Goal: Share content

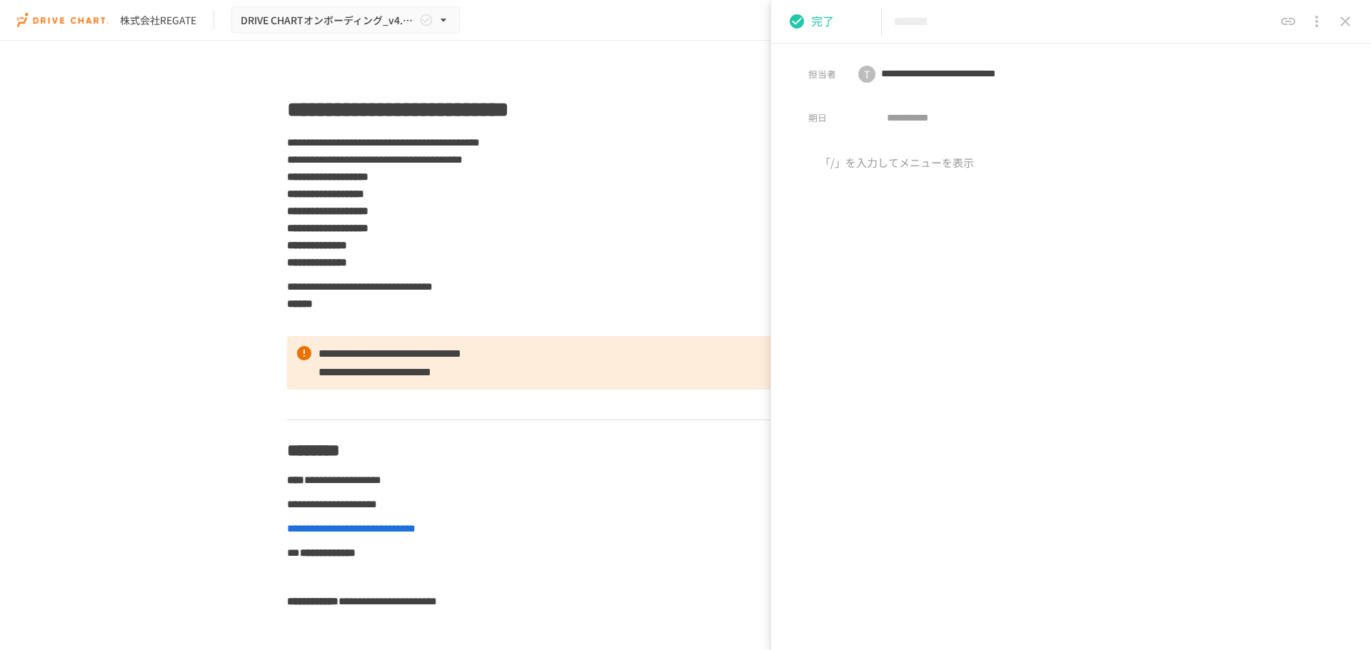
click at [1345, 23] on icon "close drawer" at bounding box center [1345, 21] width 10 height 10
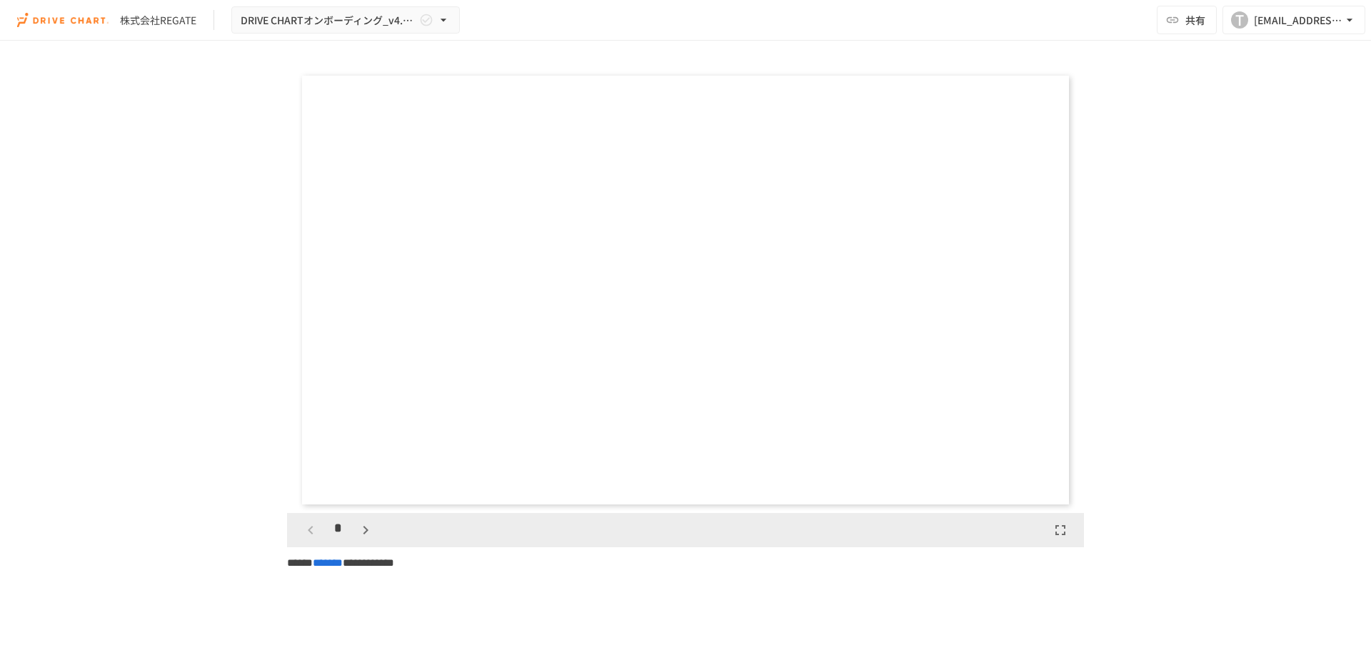
scroll to position [4070, 0]
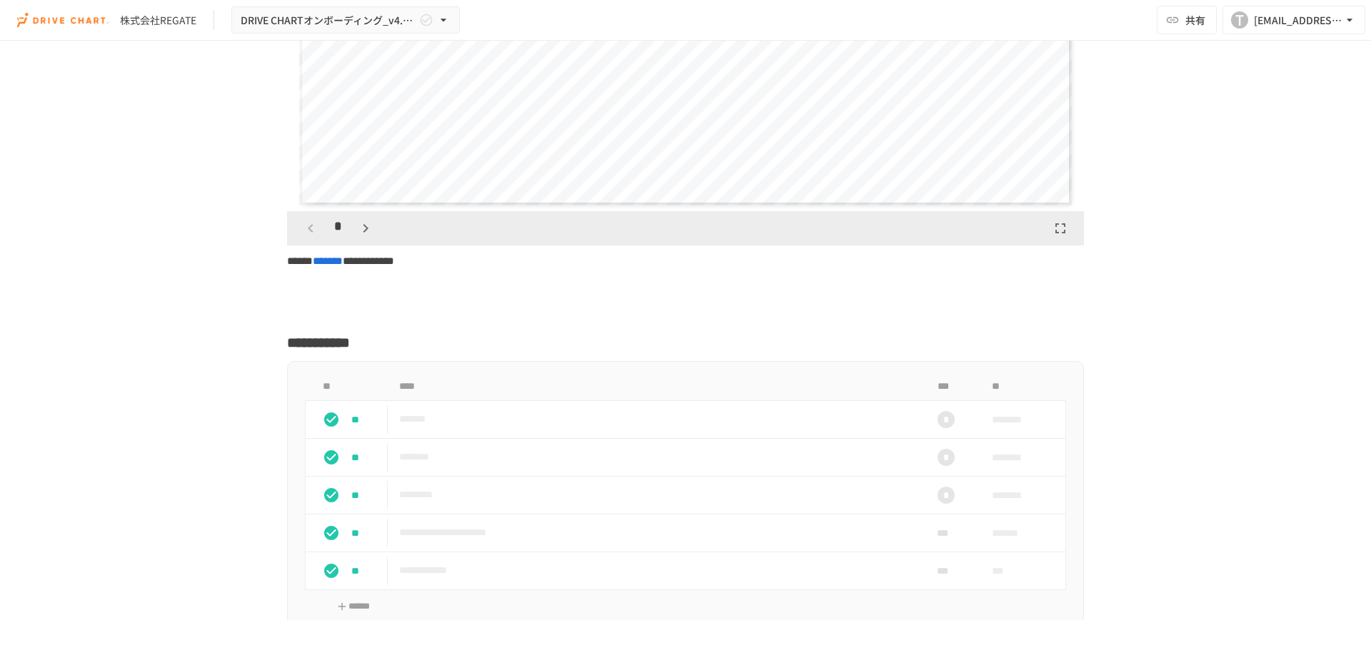
click at [948, 428] on div "*" at bounding box center [946, 419] width 17 height 17
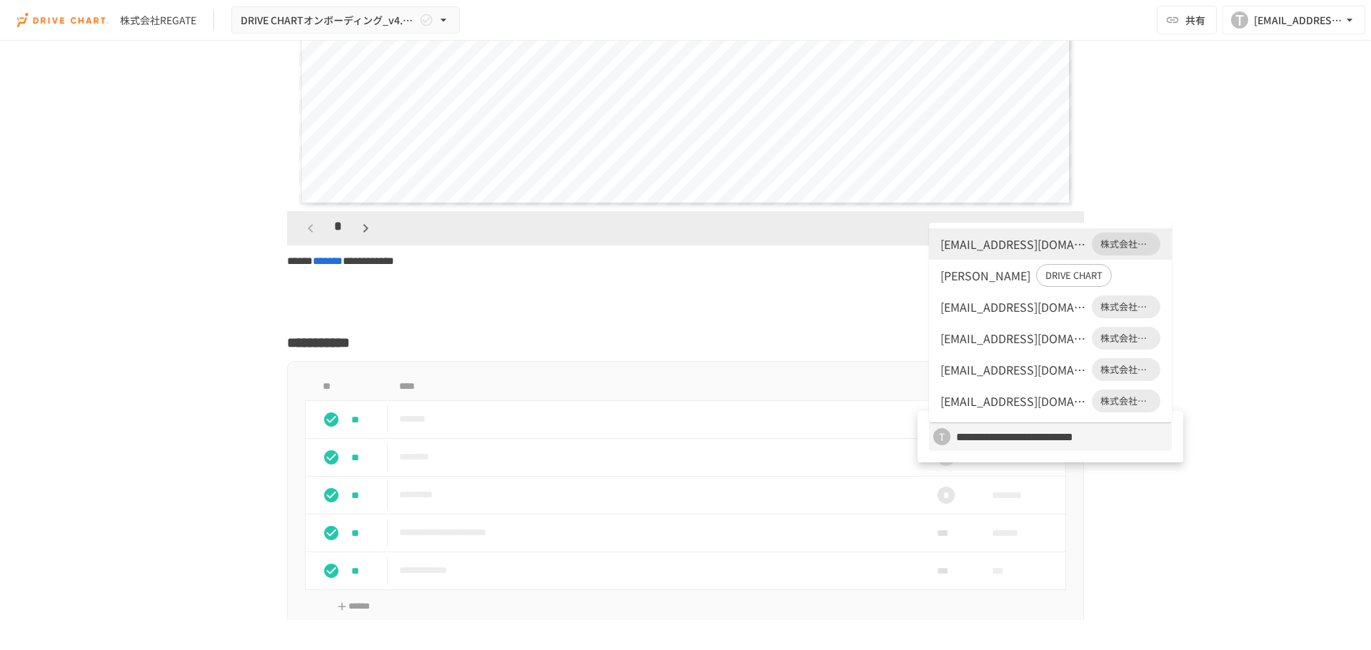
click at [1316, 408] on div at bounding box center [685, 325] width 1371 height 650
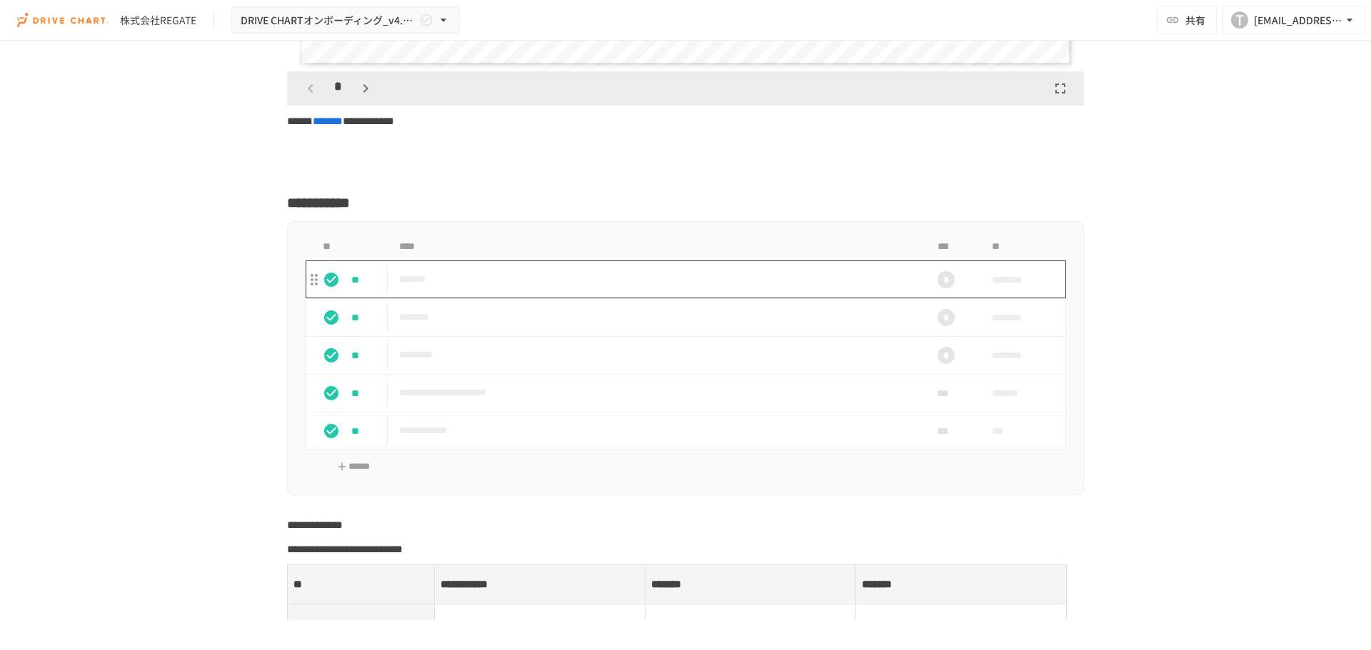
scroll to position [4213, 0]
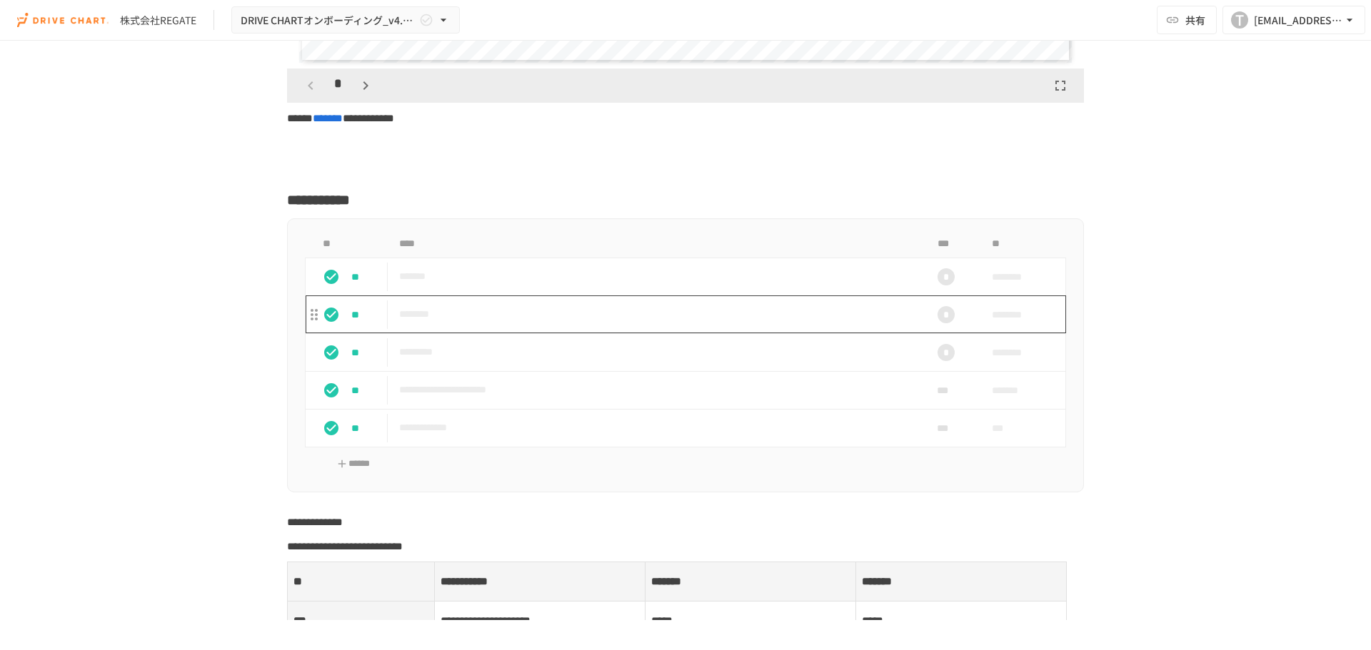
click at [446, 323] on p "********" at bounding box center [655, 315] width 513 height 18
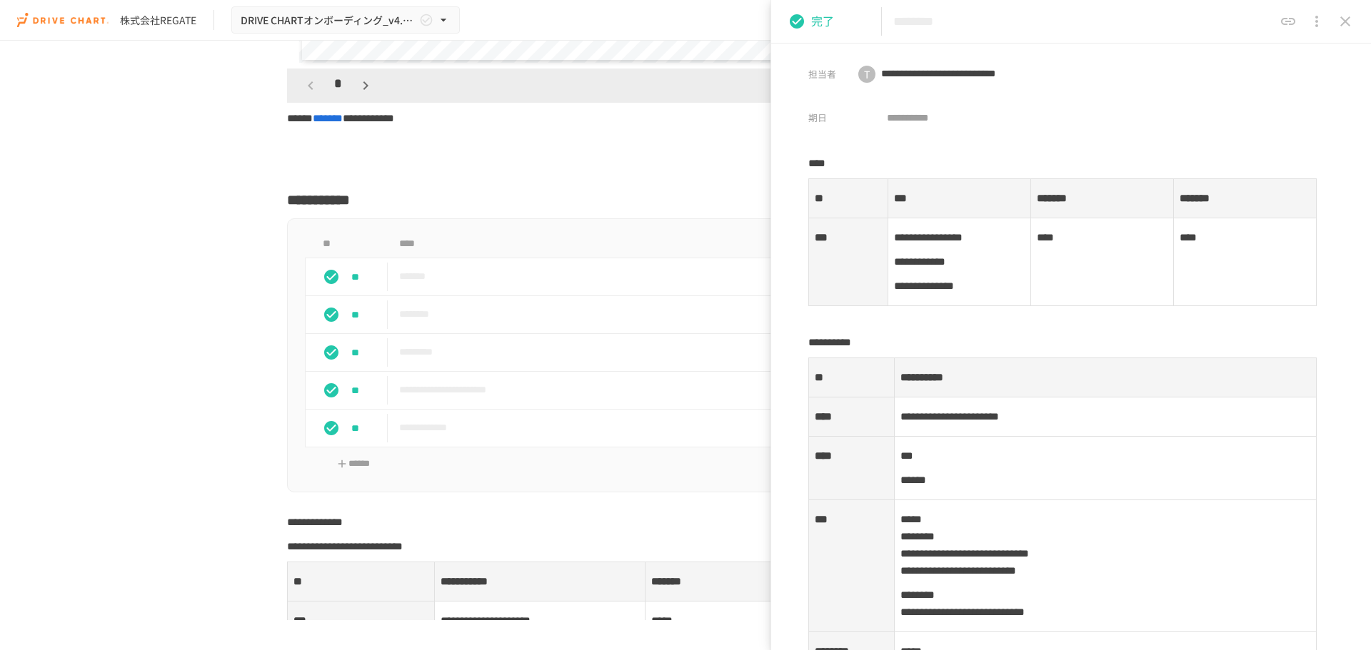
click at [1317, 29] on icon "close drawer" at bounding box center [1316, 21] width 17 height 17
click at [1292, 26] on div at bounding box center [685, 325] width 1371 height 650
click at [1291, 24] on icon "共有URLをコピー" at bounding box center [1288, 21] width 17 height 17
click at [1289, 24] on icon "共有URLをコピー" at bounding box center [1288, 21] width 17 height 17
click at [1285, 16] on icon "共有URLをコピー" at bounding box center [1288, 21] width 17 height 17
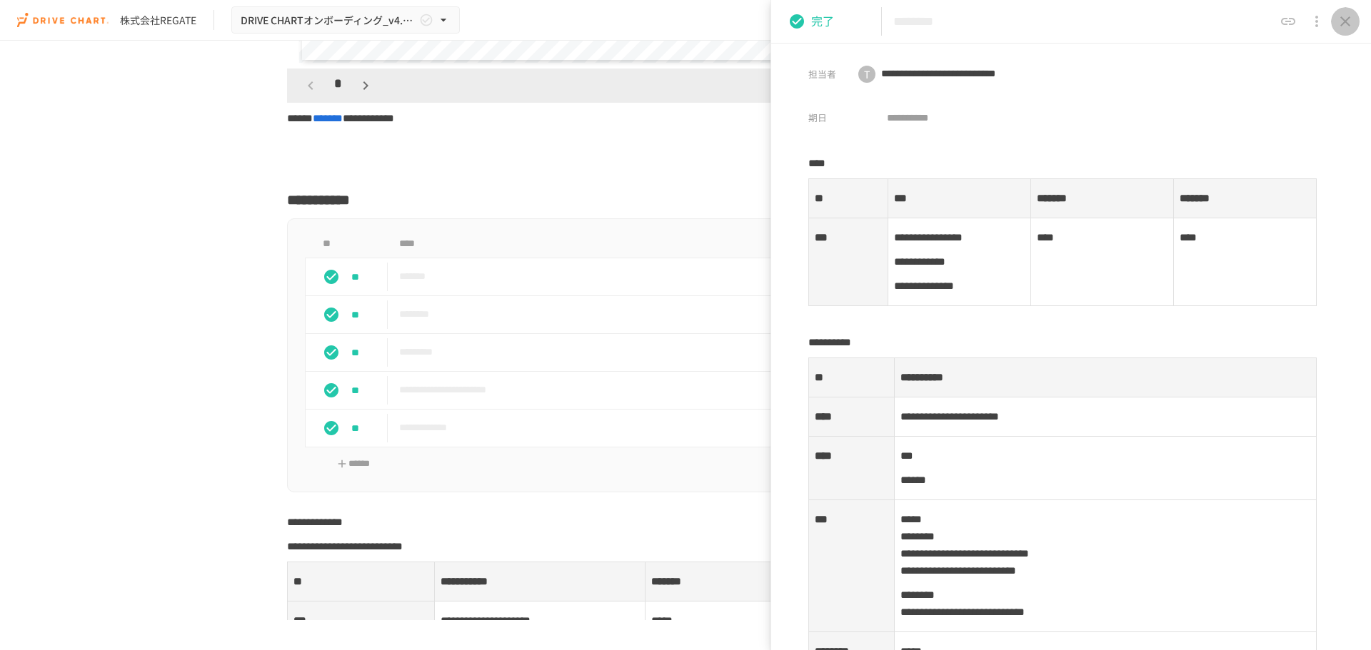
click at [1349, 19] on icon "close drawer" at bounding box center [1345, 21] width 10 height 10
